Goal: Transaction & Acquisition: Purchase product/service

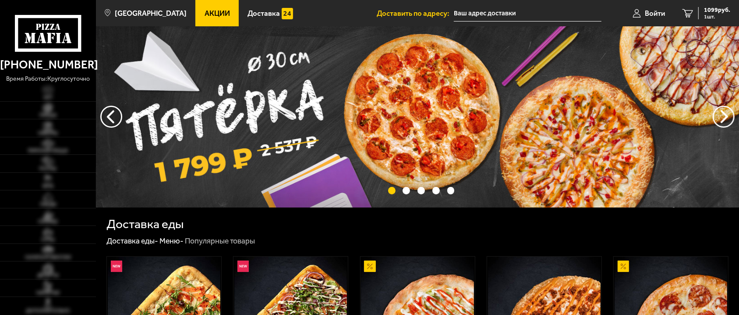
type input "[STREET_ADDRESS]"
click at [338, 167] on img at bounding box center [417, 116] width 643 height 181
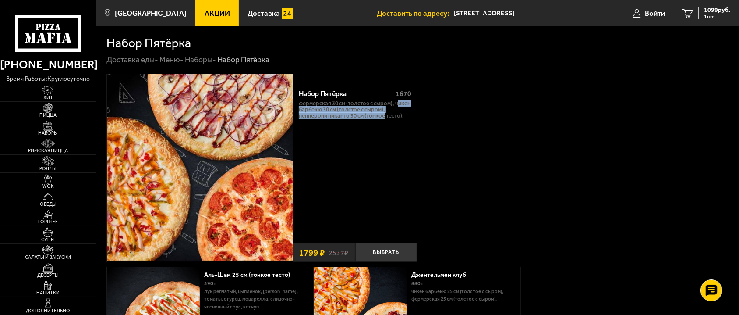
drag, startPoint x: 344, startPoint y: 114, endPoint x: 302, endPoint y: 108, distance: 43.0
click at [302, 108] on div "Набор Пятёрка 1670 Фермерская 30 см (толстое с сыром), Чикен Барбекю 30 см (тол…" at bounding box center [355, 161] width 124 height 156
click at [302, 108] on p "Фермерская 30 см (толстое с сыром), Чикен Барбекю 30 см (толстое с сыром), Пепп…" at bounding box center [355, 109] width 113 height 18
drag, startPoint x: 298, startPoint y: 104, endPoint x: 411, endPoint y: 116, distance: 112.8
click at [411, 116] on p "Фермерская 30 см (толстое с сыром), Чикен Барбекю 30 см (толстое с сыром), Пепп…" at bounding box center [355, 109] width 113 height 18
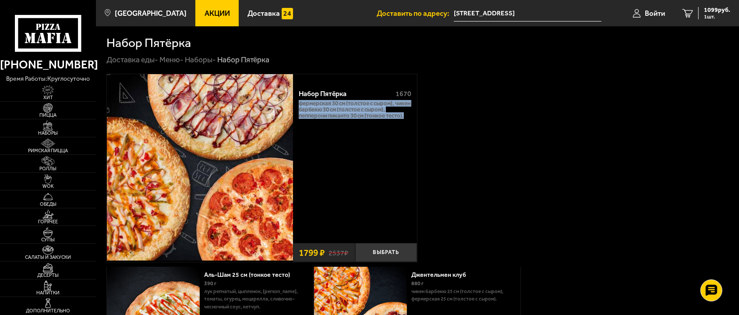
copy p "Фермерская 30 см (толстое с сыром), Чикен Барбекю 30 см (толстое с сыром), Пепп…"
